Goal: Task Accomplishment & Management: Use online tool/utility

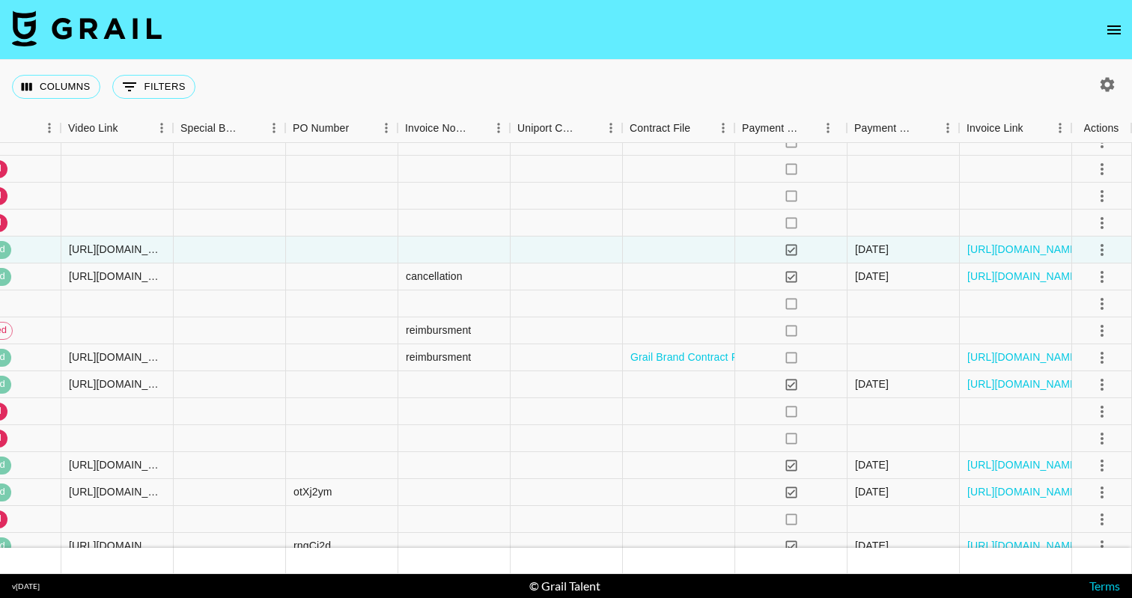
scroll to position [4552, 1747]
click at [1111, 307] on button "select merge strategy" at bounding box center [1101, 303] width 25 height 25
click at [1075, 344] on li "Confirm" at bounding box center [1083, 336] width 97 height 27
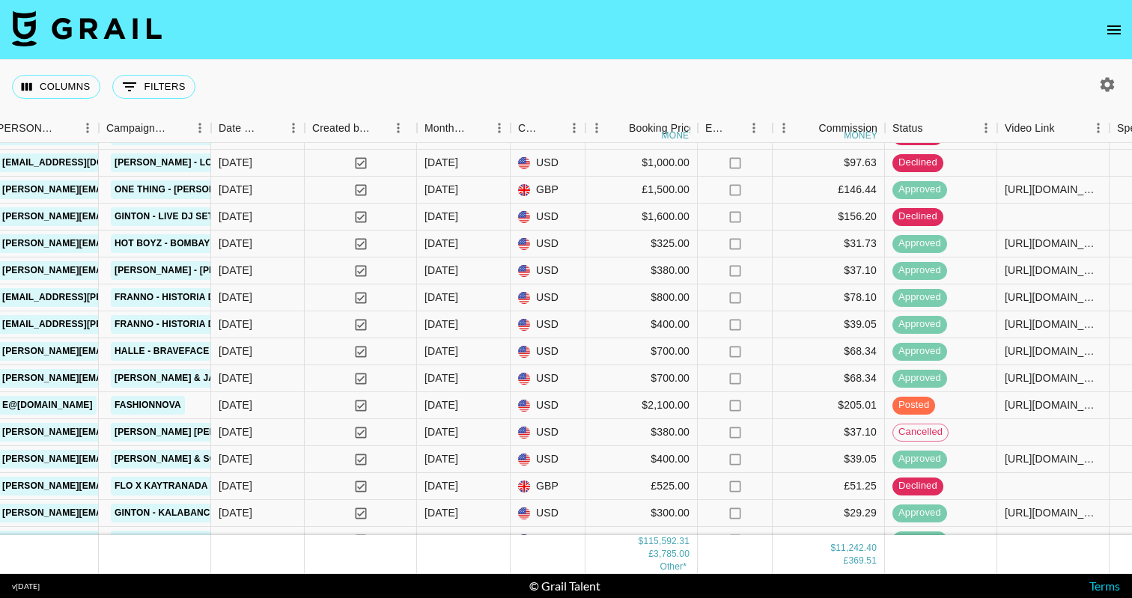
scroll to position [3546, 811]
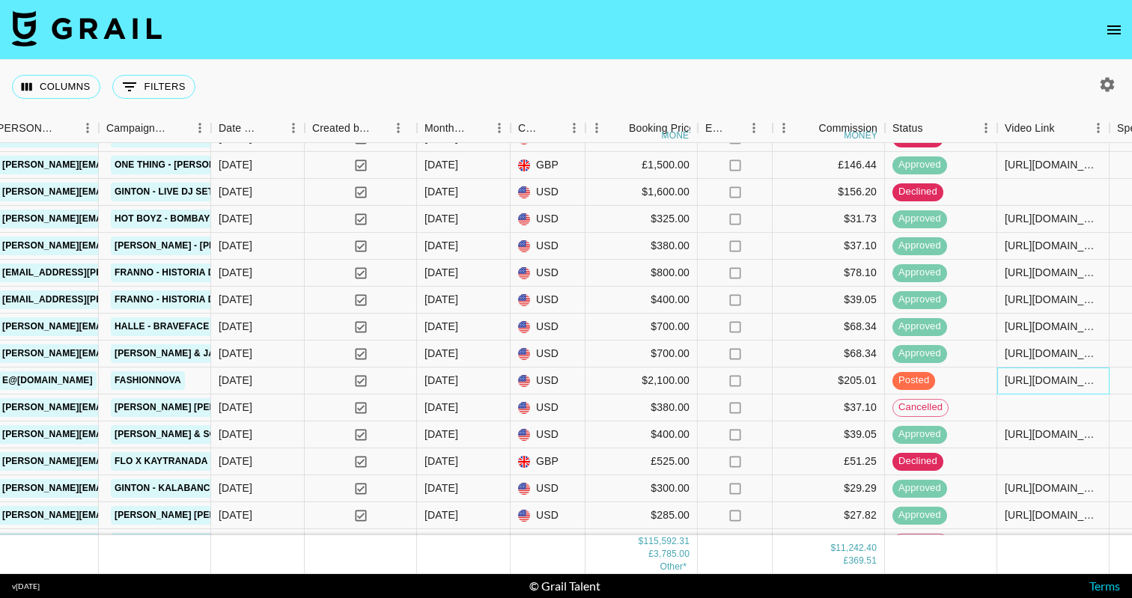
click at [1039, 386] on div "[URL][DOMAIN_NAME], [URL][DOMAIN_NAME]" at bounding box center [1053, 380] width 97 height 15
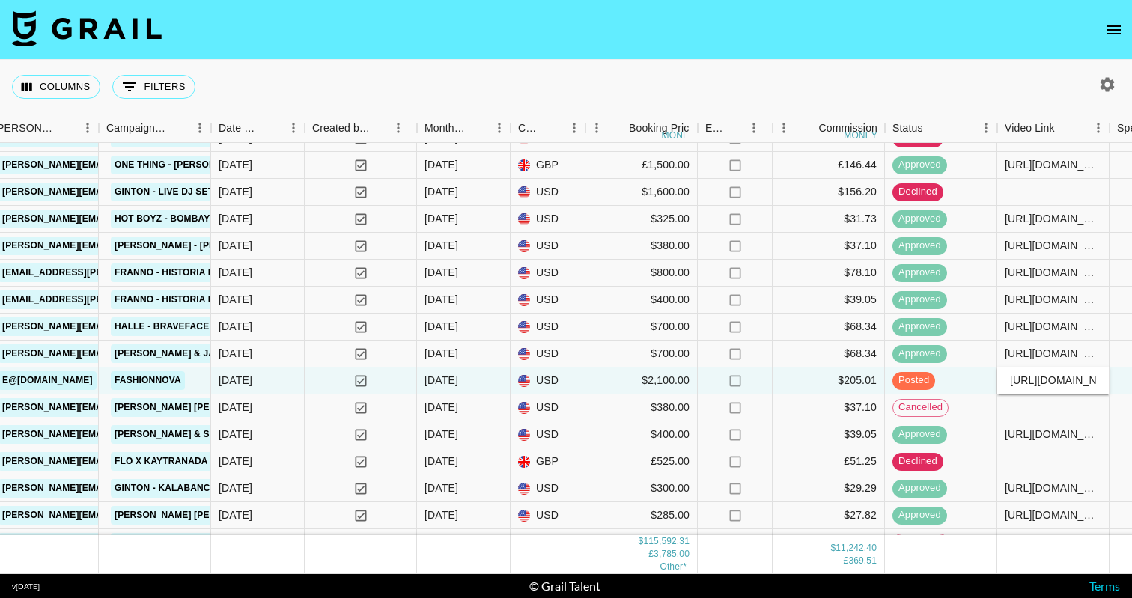
scroll to position [0, 594]
type input "[URL][DOMAIN_NAME], [URL][DOMAIN_NAME], [URL][DOMAIN_NAME]"
click at [1108, 412] on div at bounding box center [1053, 408] width 112 height 27
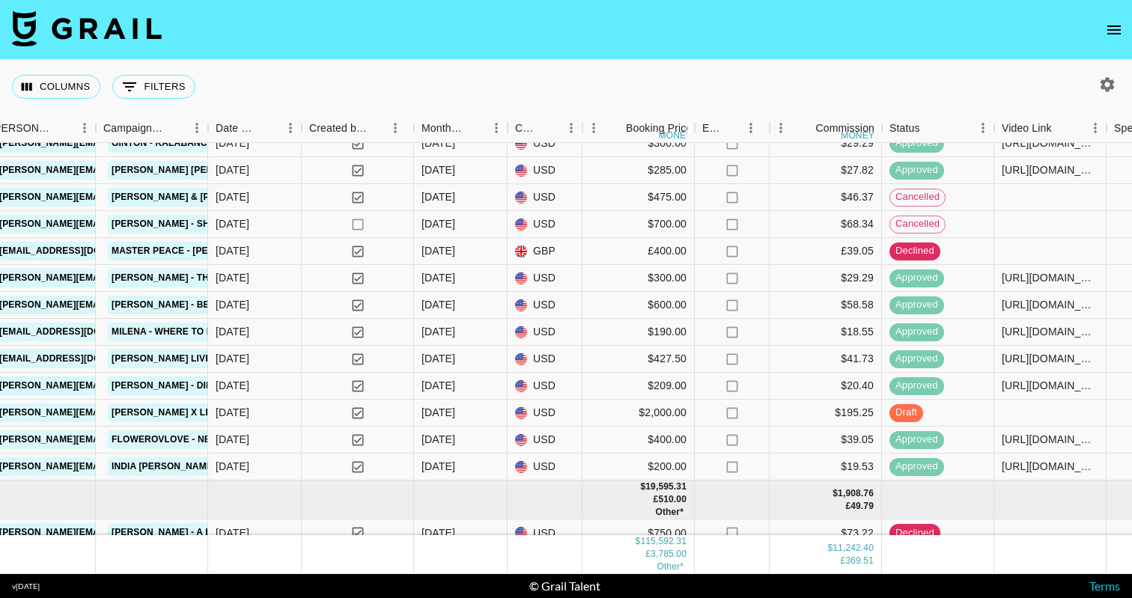
scroll to position [3894, 814]
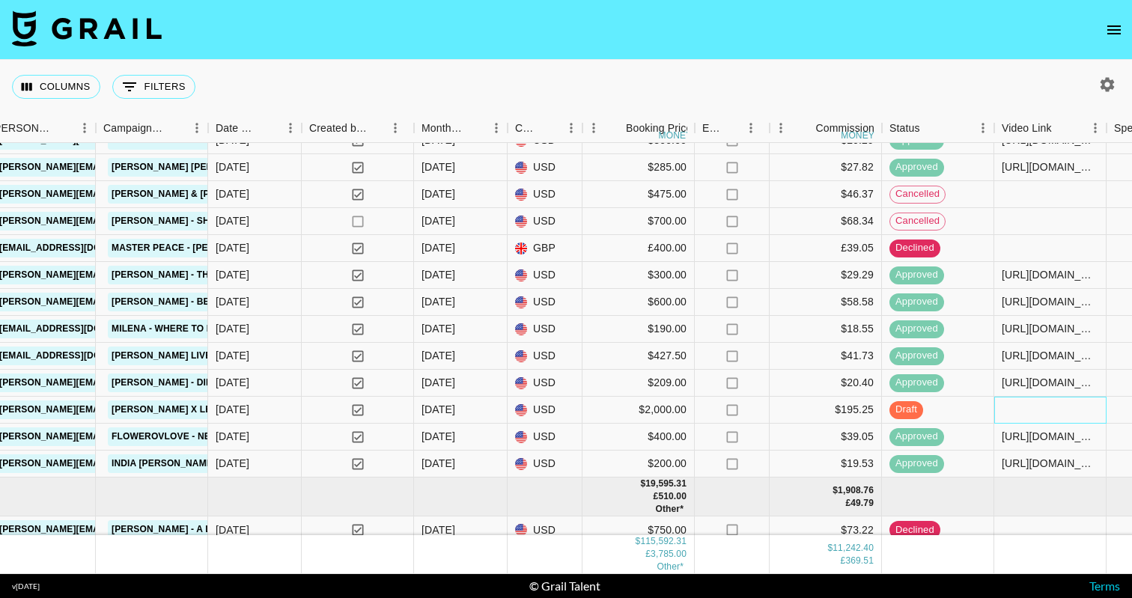
click at [1050, 408] on div at bounding box center [1050, 410] width 112 height 27
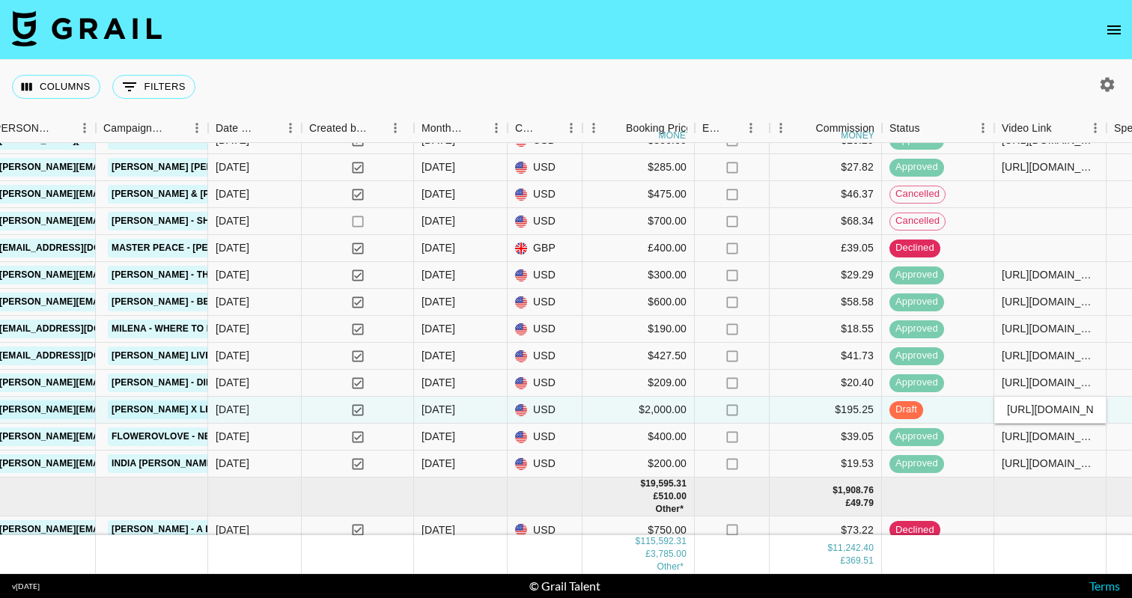
type input "[URL][DOMAIN_NAME]"
click at [973, 415] on div "draft" at bounding box center [938, 410] width 112 height 27
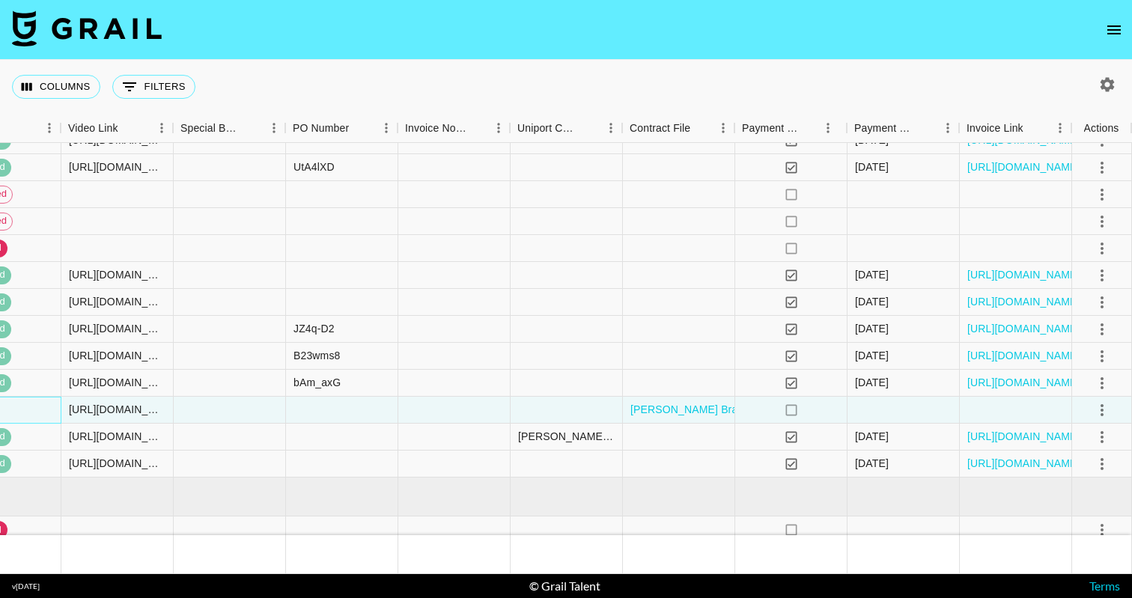
scroll to position [3894, 1747]
click at [1101, 412] on icon "select merge strategy" at bounding box center [1102, 410] width 18 height 18
click at [1080, 556] on div "Approve" at bounding box center [1070, 550] width 46 height 18
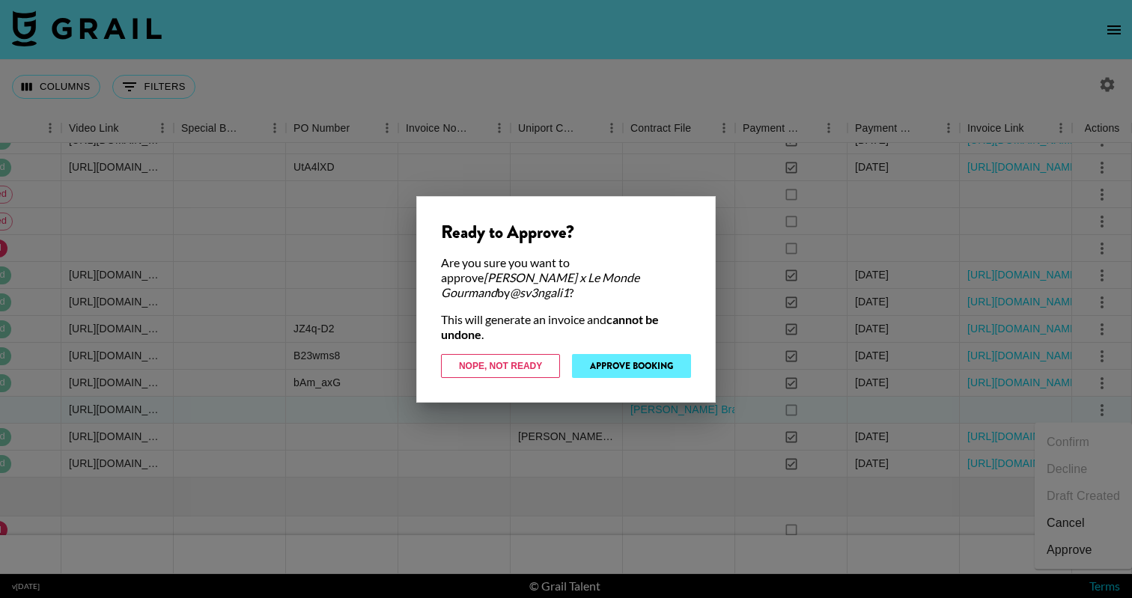
click at [615, 354] on button "Approve Booking" at bounding box center [631, 366] width 119 height 24
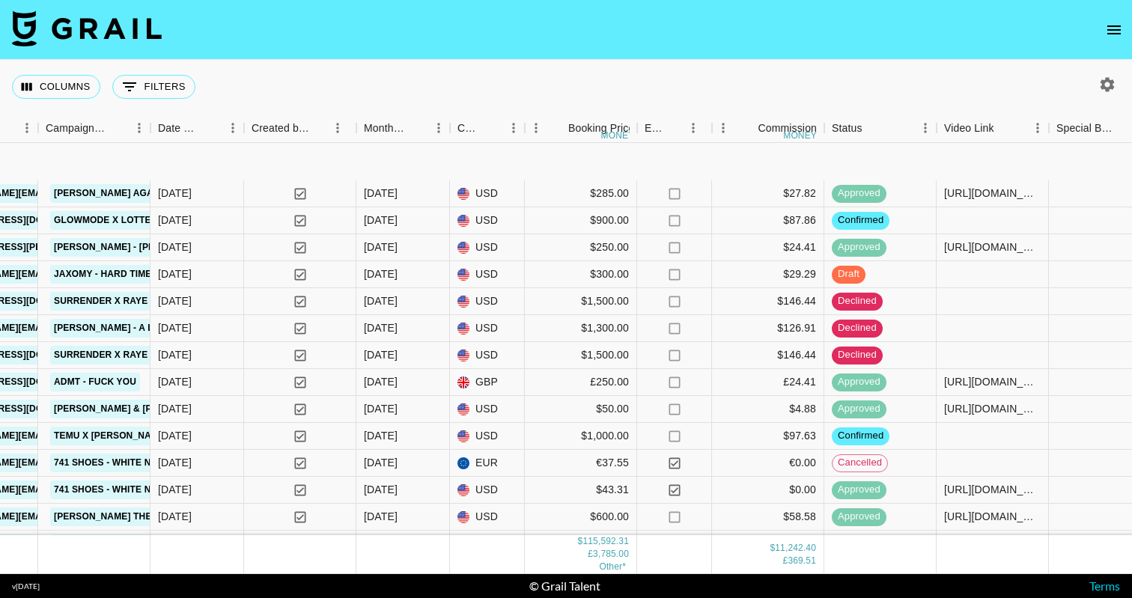
scroll to position [4400, 871]
